Goal: Transaction & Acquisition: Purchase product/service

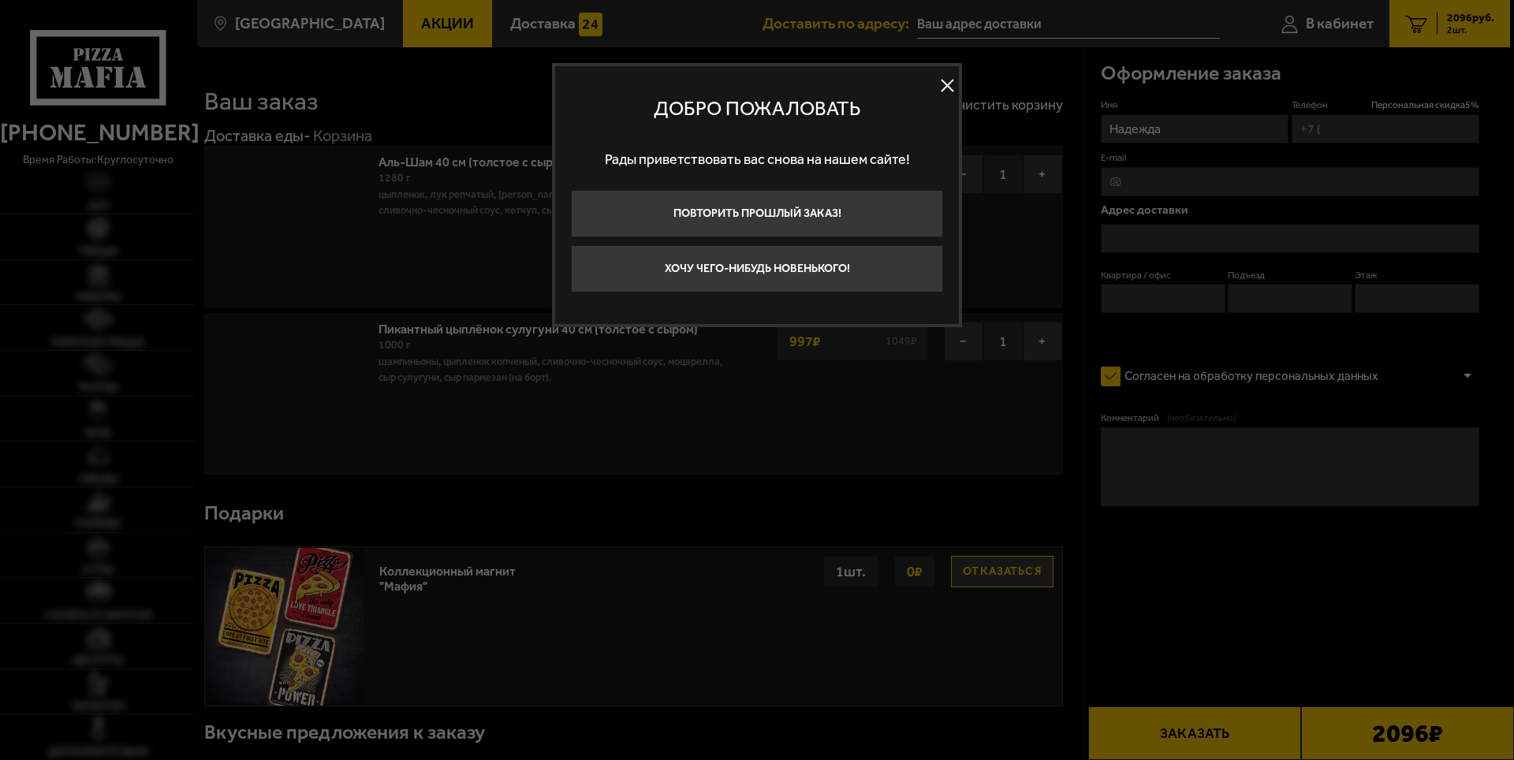
type input "[PHONE_NUMBER]"
type input "[STREET_ADDRESS]"
type input "404"
type input "1"
type input "4"
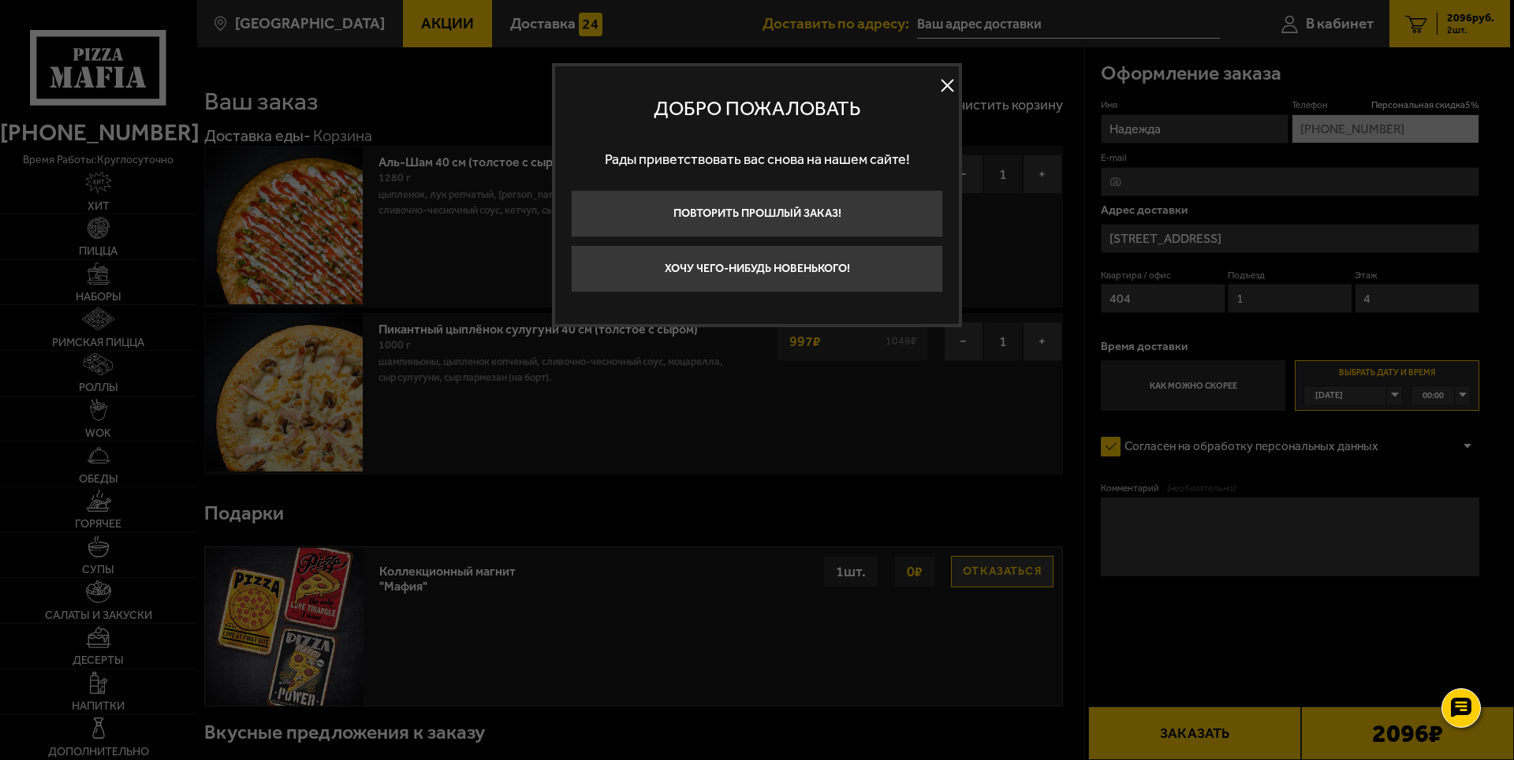
click at [942, 85] on button at bounding box center [947, 86] width 24 height 24
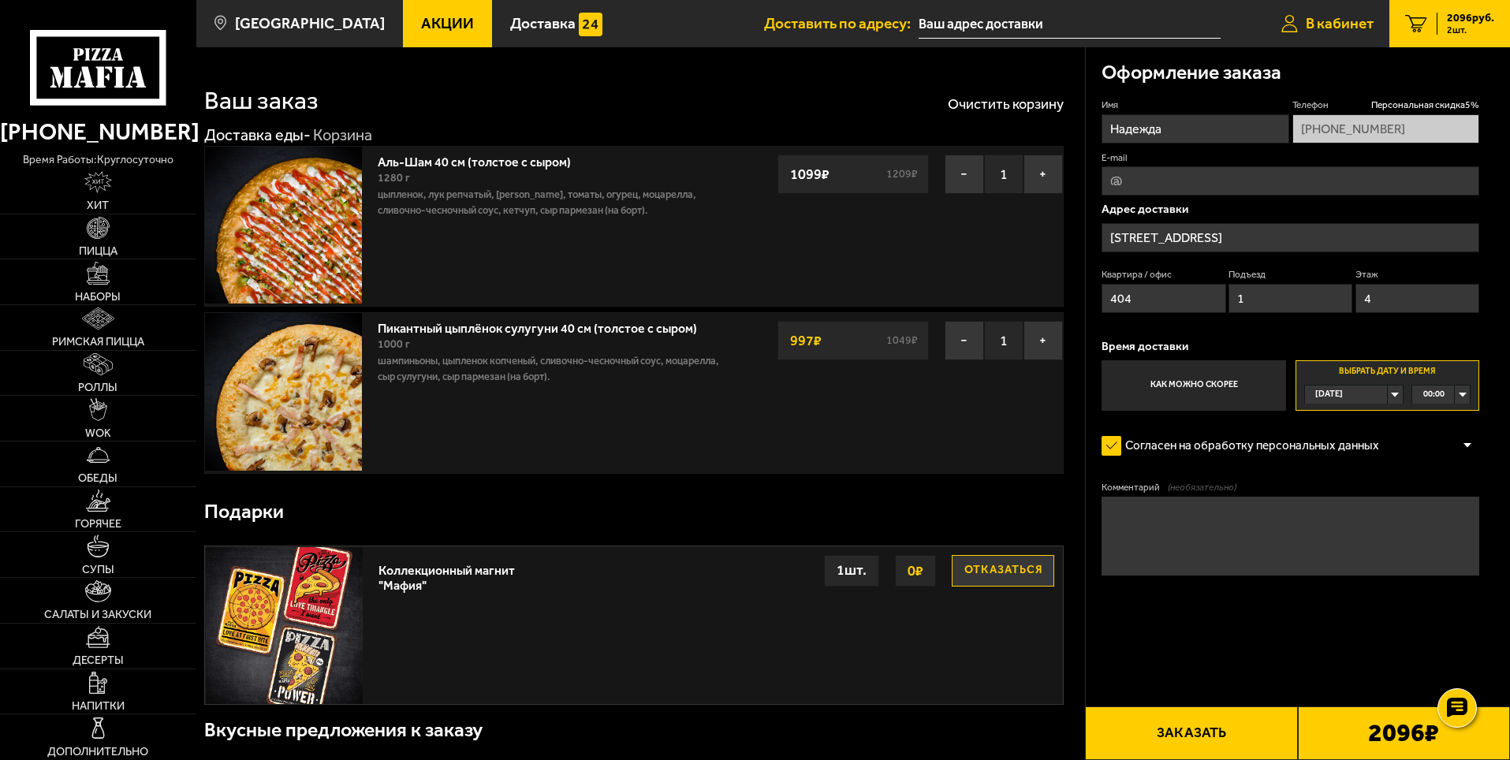
click at [1298, 24] on link "В кабинет" at bounding box center [1327, 23] width 124 height 47
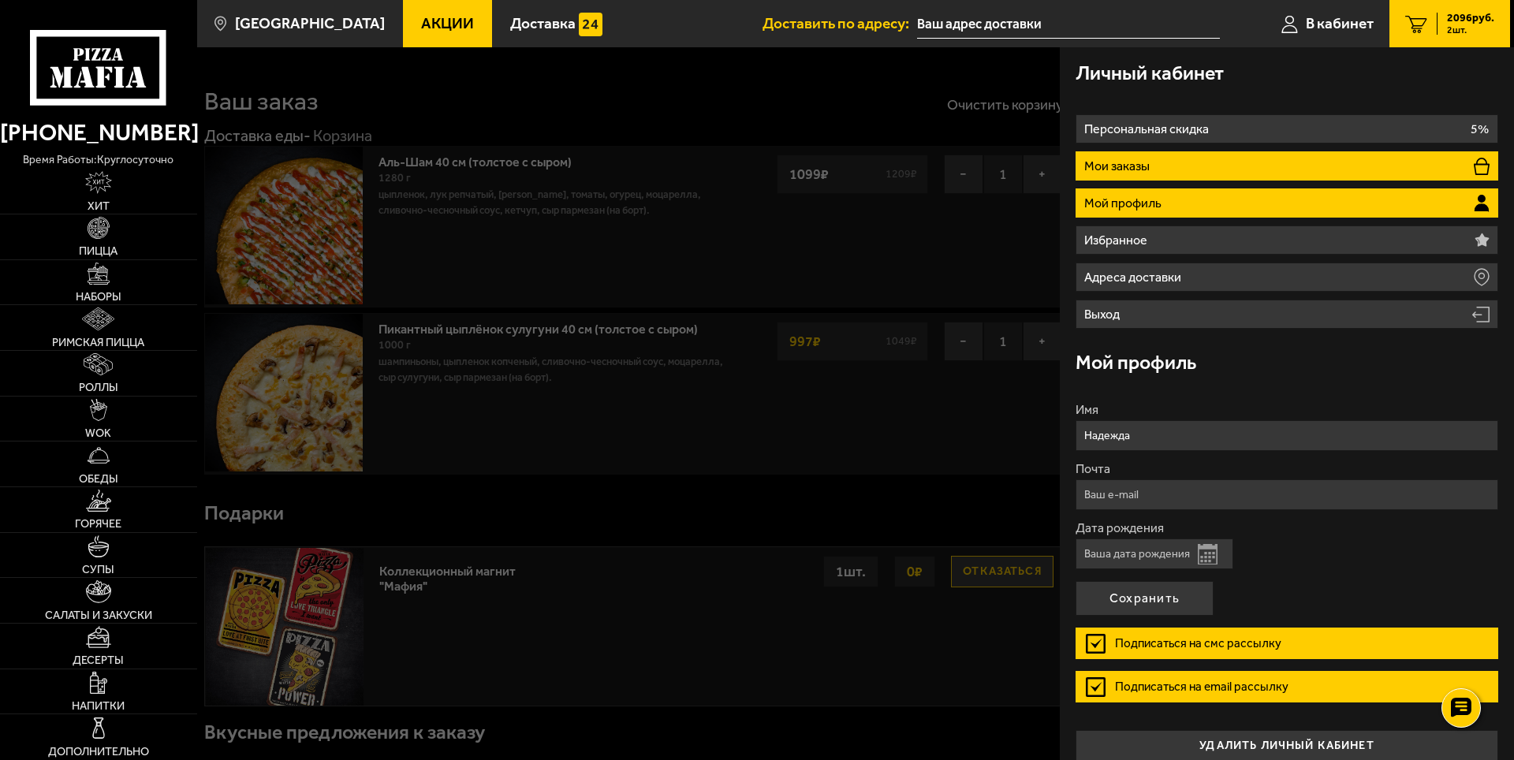
click at [1226, 165] on li "Мои заказы" at bounding box center [1286, 165] width 423 height 29
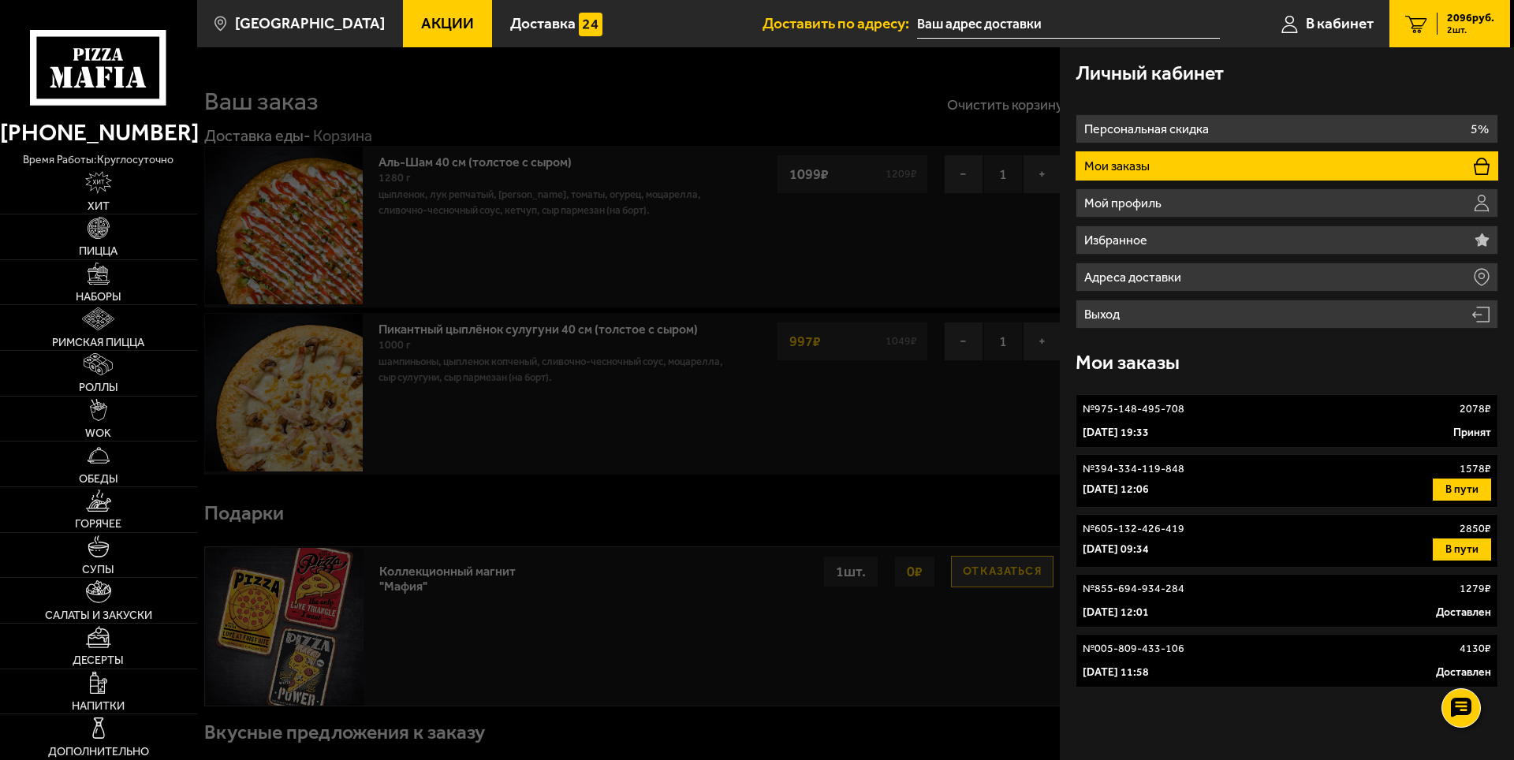
click at [1149, 437] on p "[DATE] 19:33" at bounding box center [1115, 433] width 66 height 16
